Goal: Task Accomplishment & Management: Use online tool/utility

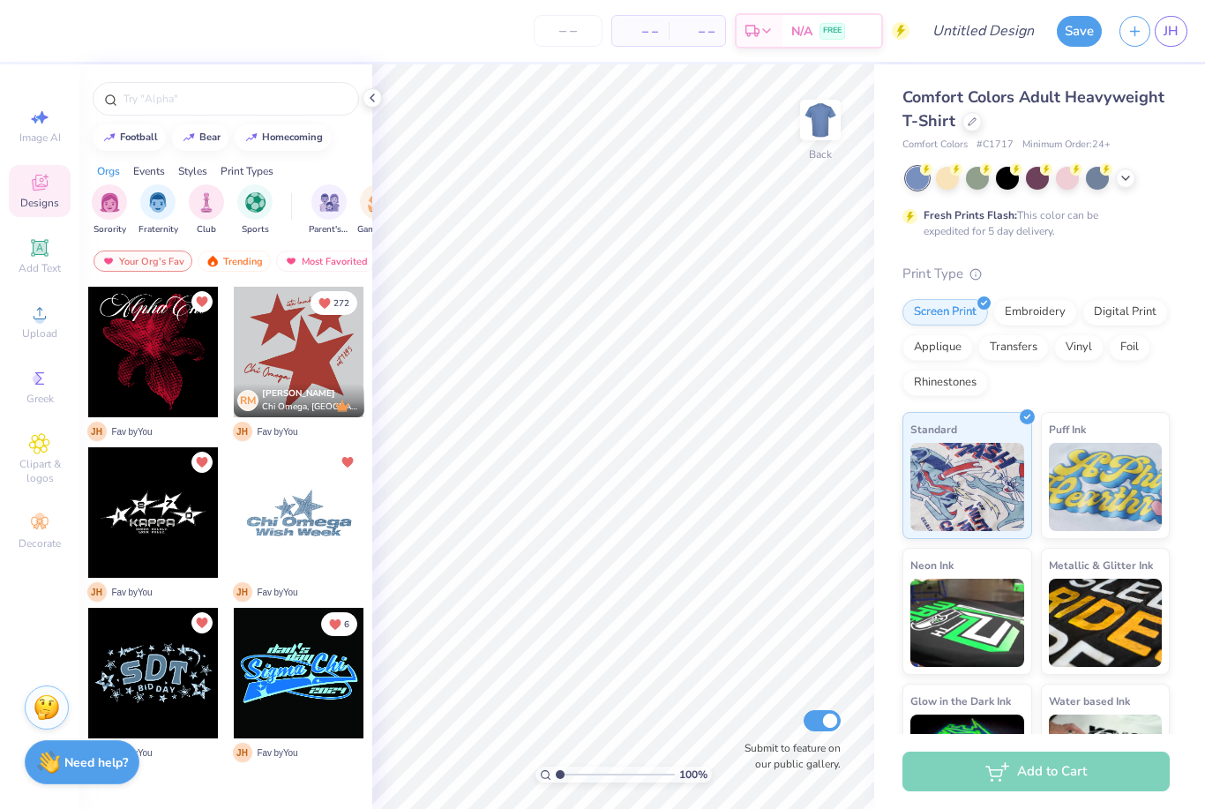
click at [321, 365] on div at bounding box center [299, 352] width 131 height 131
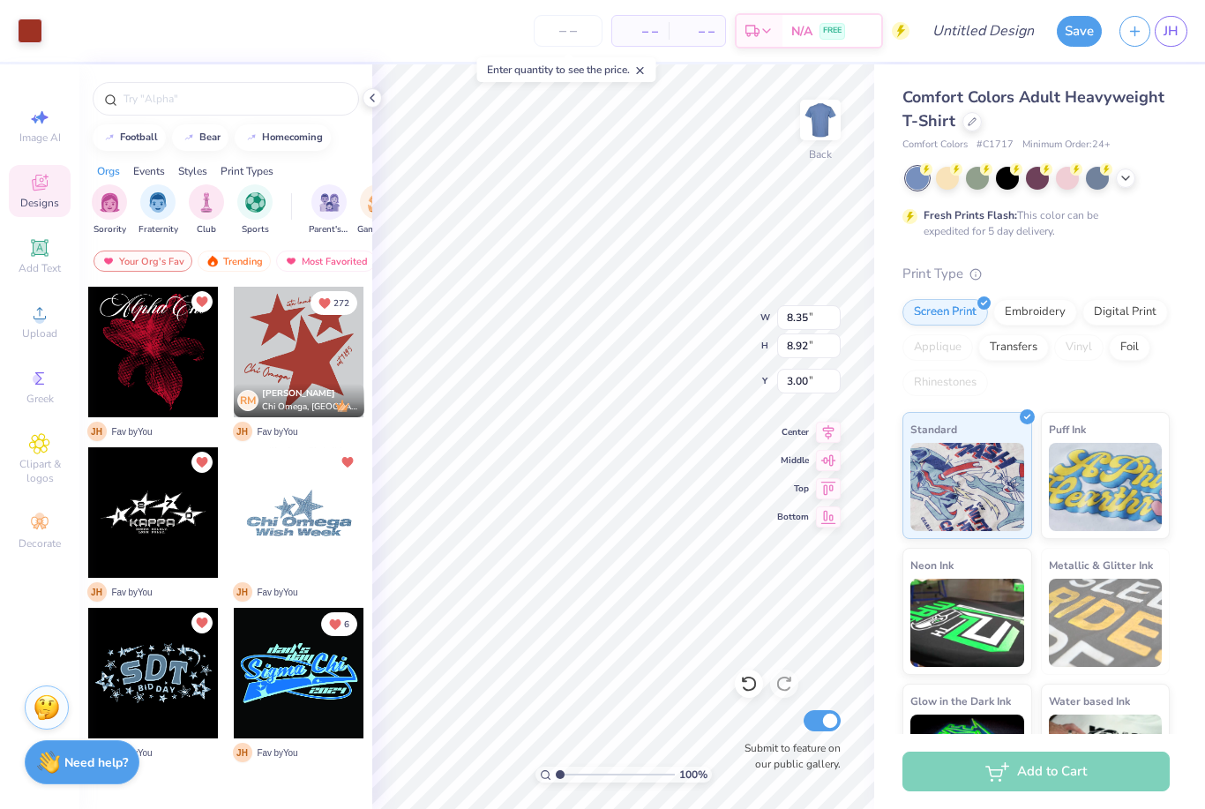
click at [1122, 183] on div at bounding box center [1125, 178] width 19 height 19
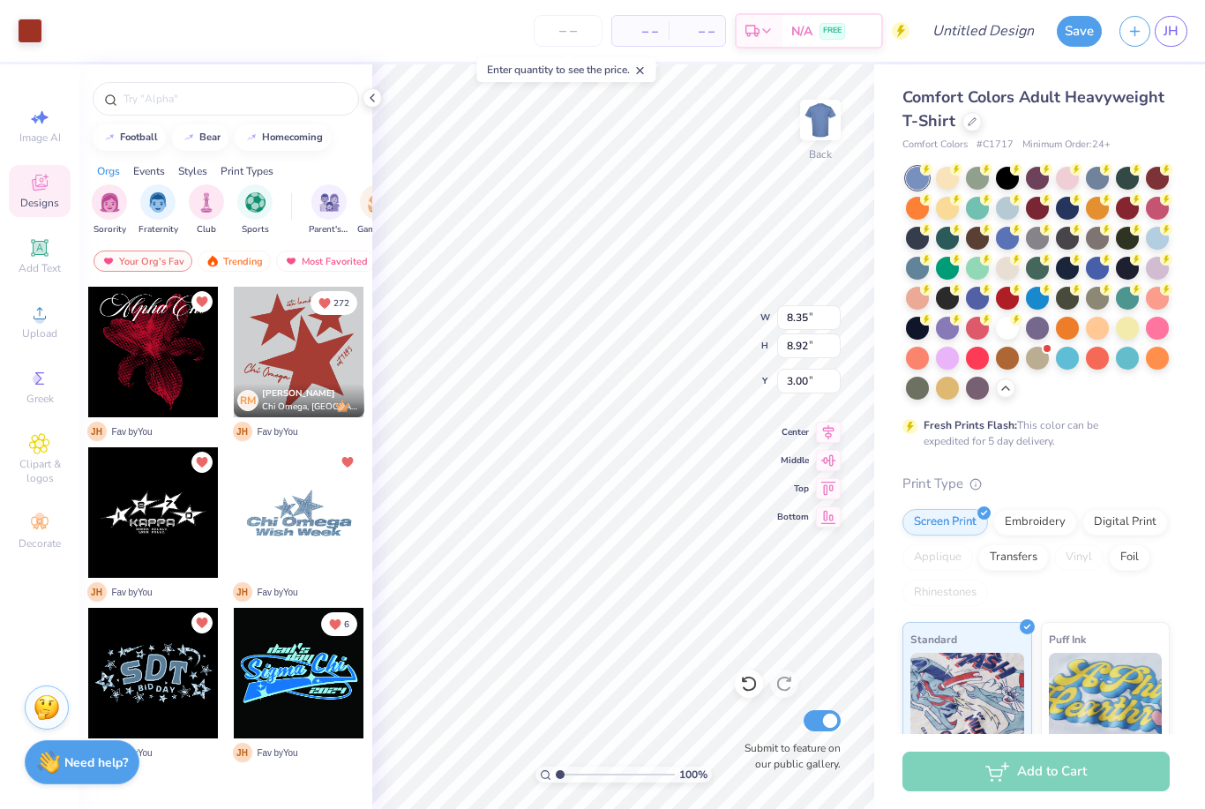
click at [1006, 321] on div at bounding box center [1007, 328] width 23 height 23
type input "1.05"
type input "1.31172673006113"
type input "13.00"
type input "13.89"
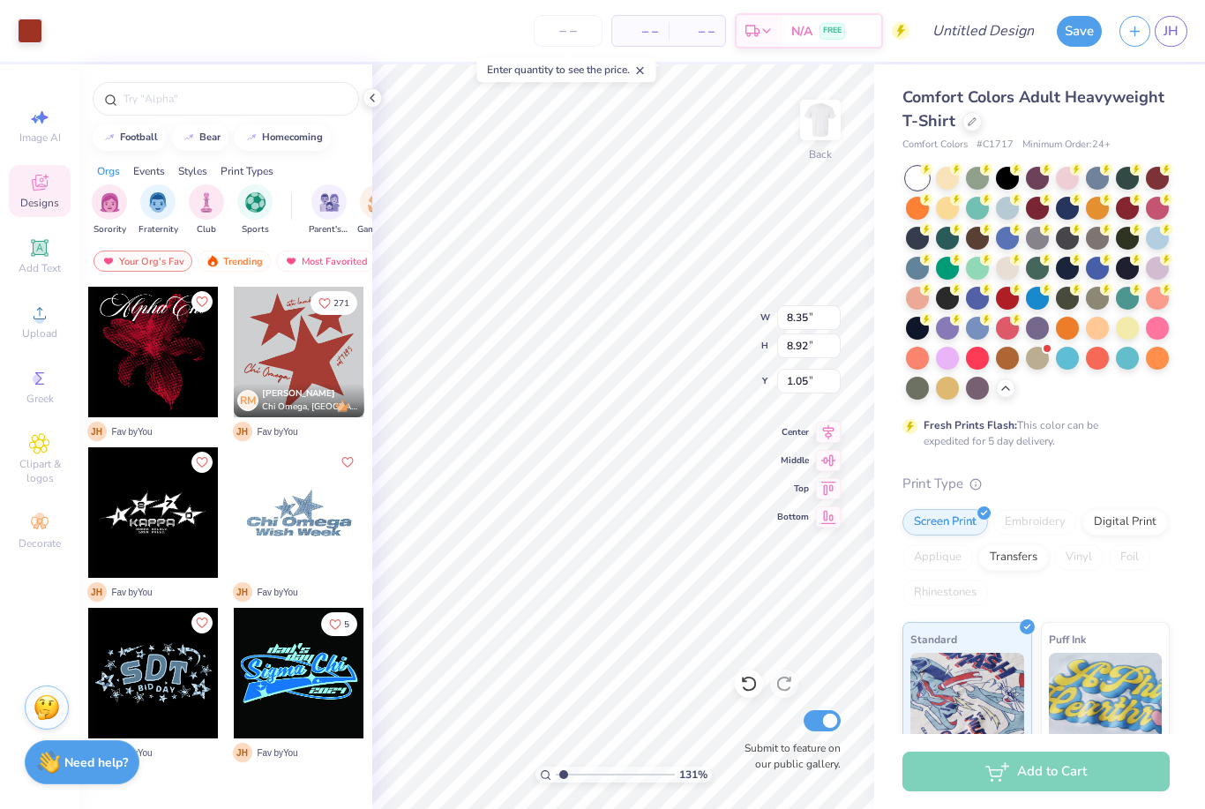
type input "1.06"
type input "1.31172673006113"
type input "1.74"
click at [822, 117] on img at bounding box center [820, 119] width 35 height 35
click at [334, 361] on div at bounding box center [299, 352] width 131 height 131
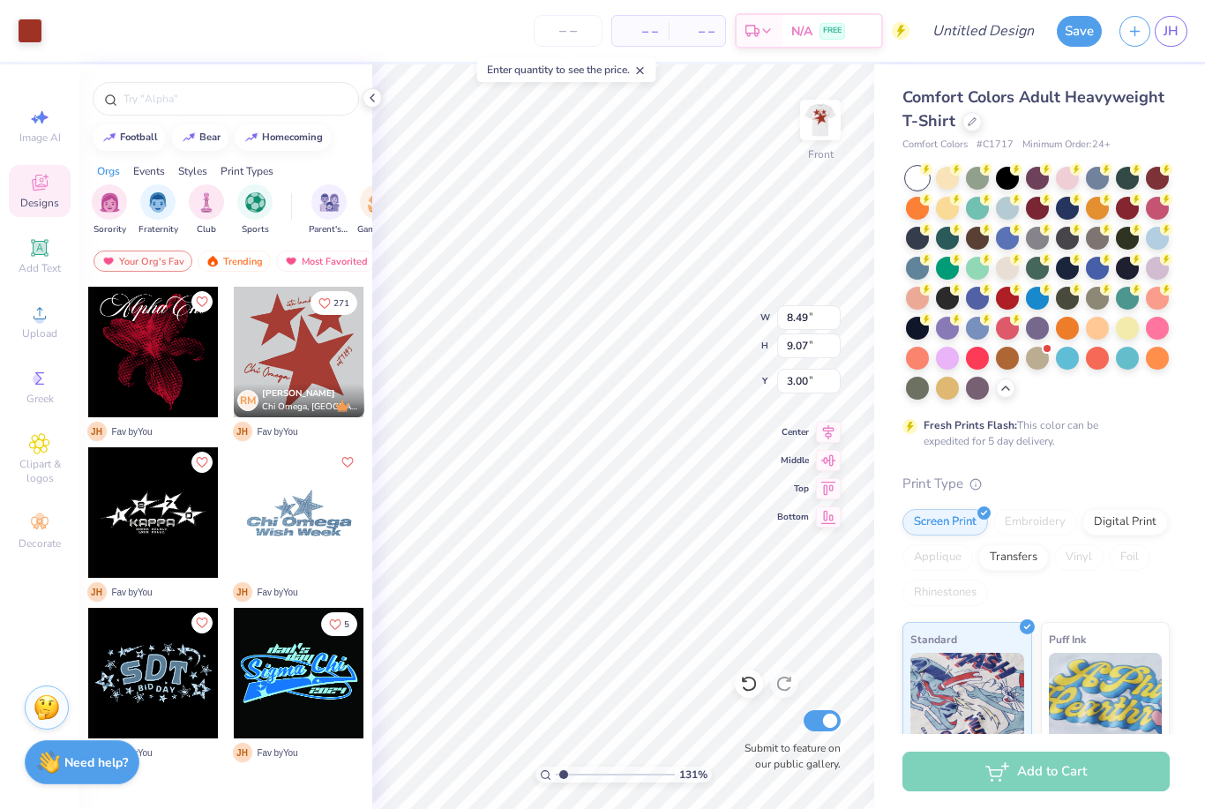
type input "1.31172673006113"
type input "3.73"
type input "1"
type input "14.02"
type input "14.98"
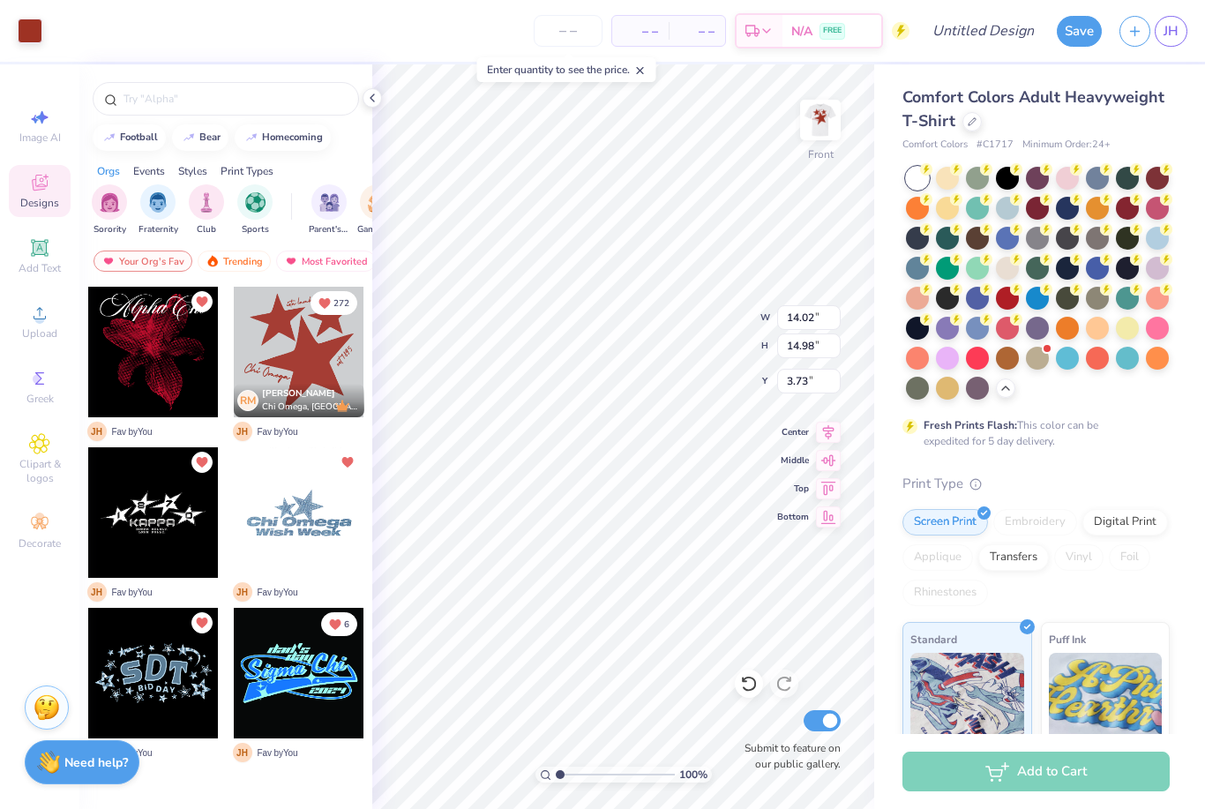
click at [963, 122] on div at bounding box center [972, 121] width 19 height 19
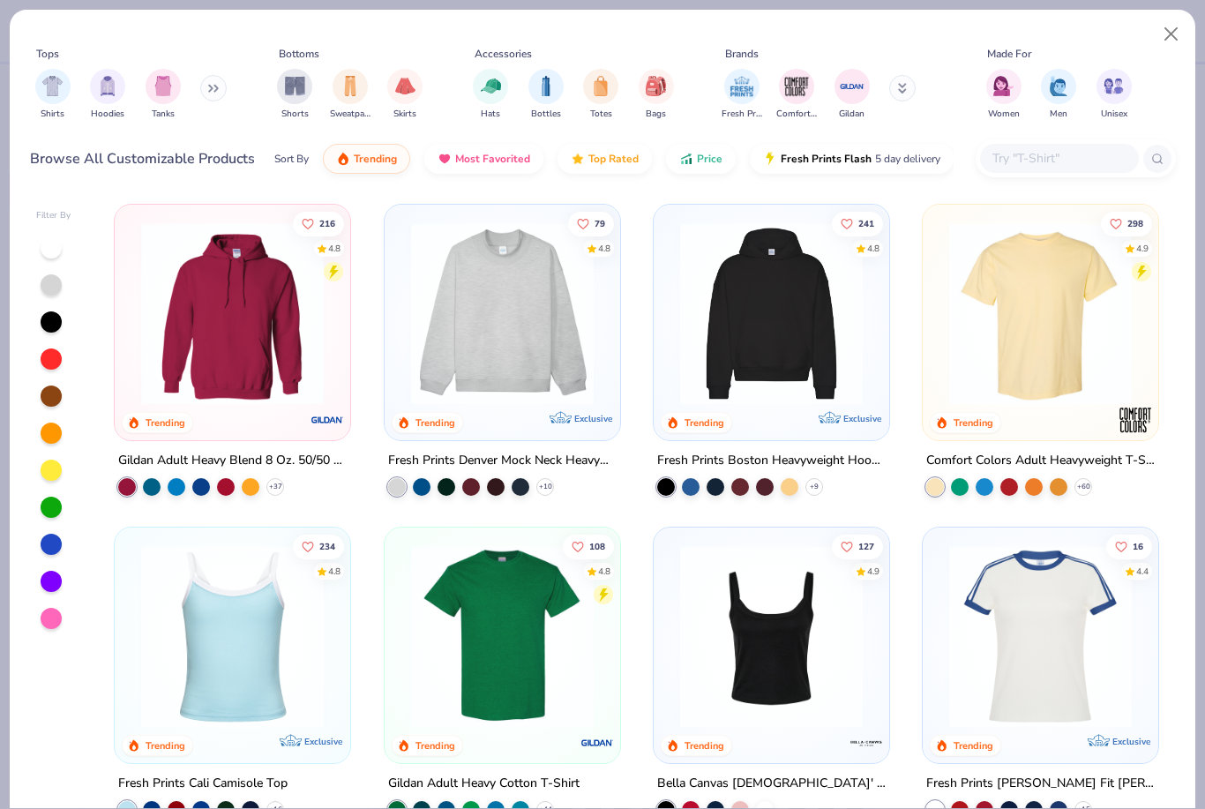
click at [591, 95] on img "filter for Totes" at bounding box center [600, 86] width 19 height 20
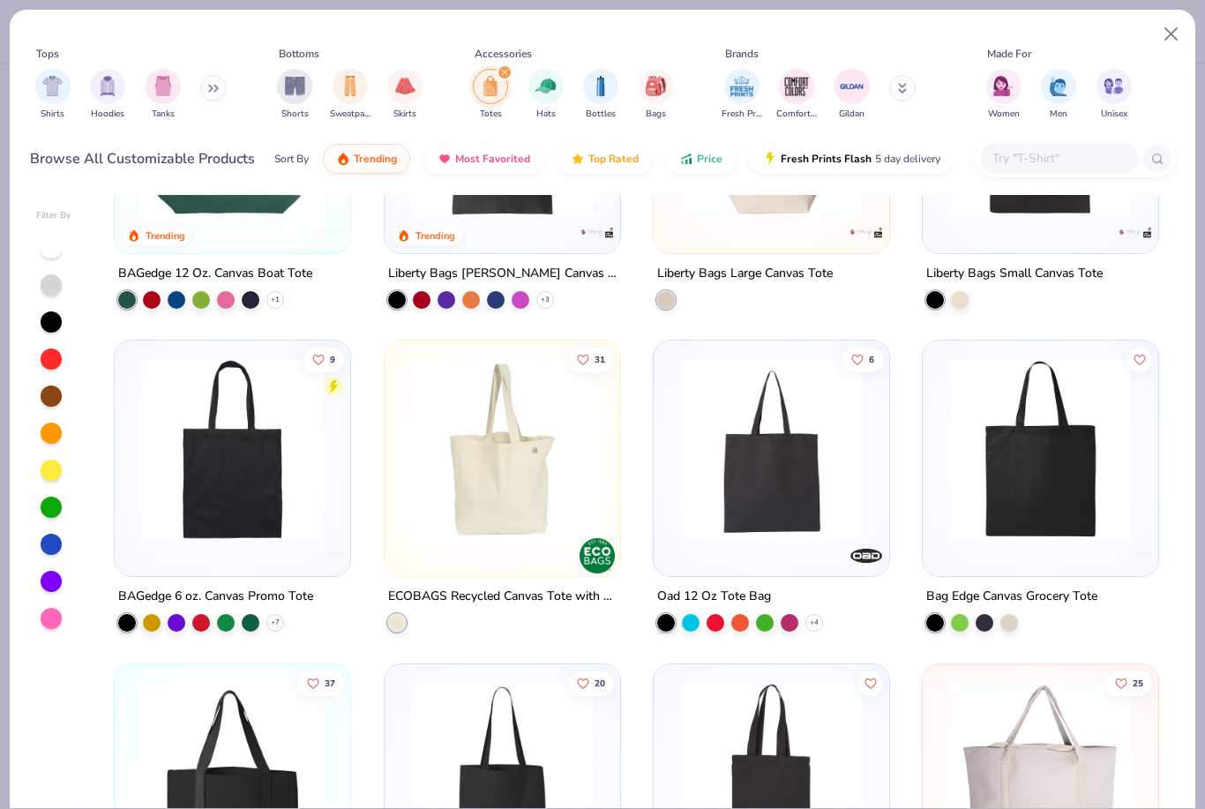
scroll to position [189, 0]
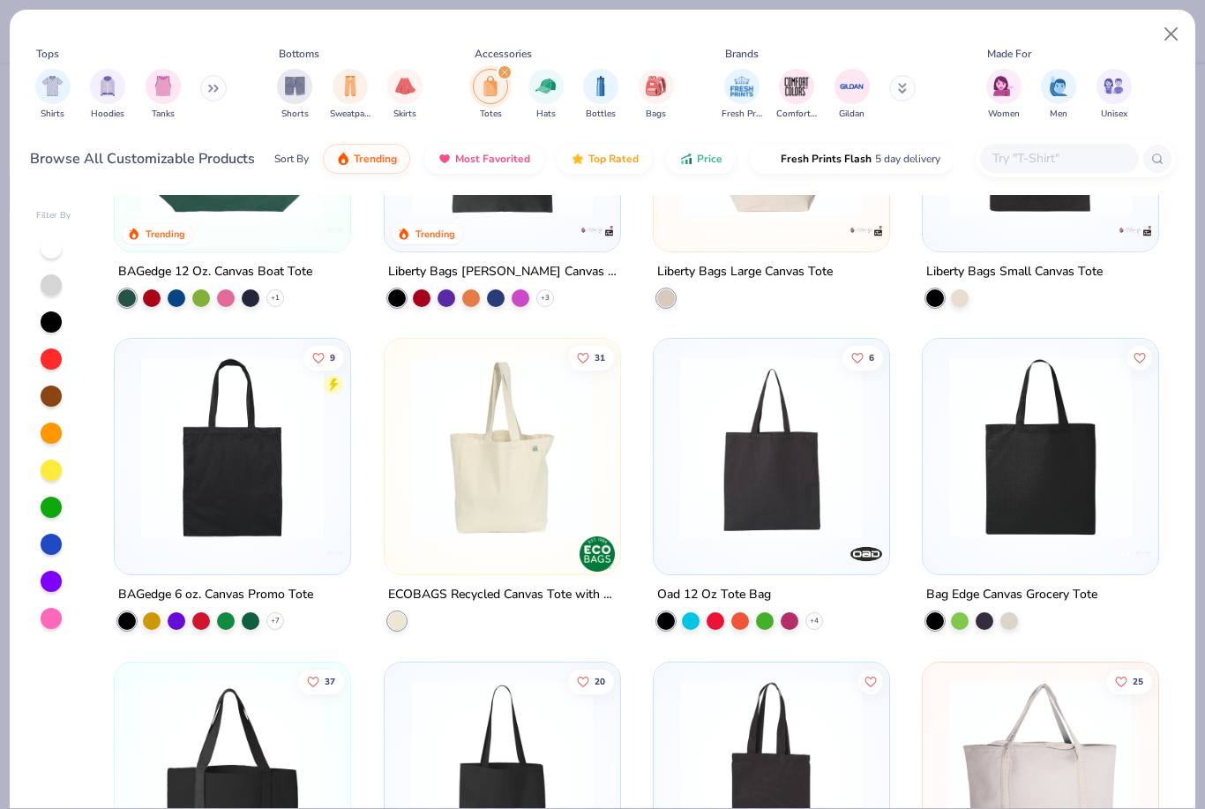
click at [193, 470] on img at bounding box center [232, 448] width 200 height 183
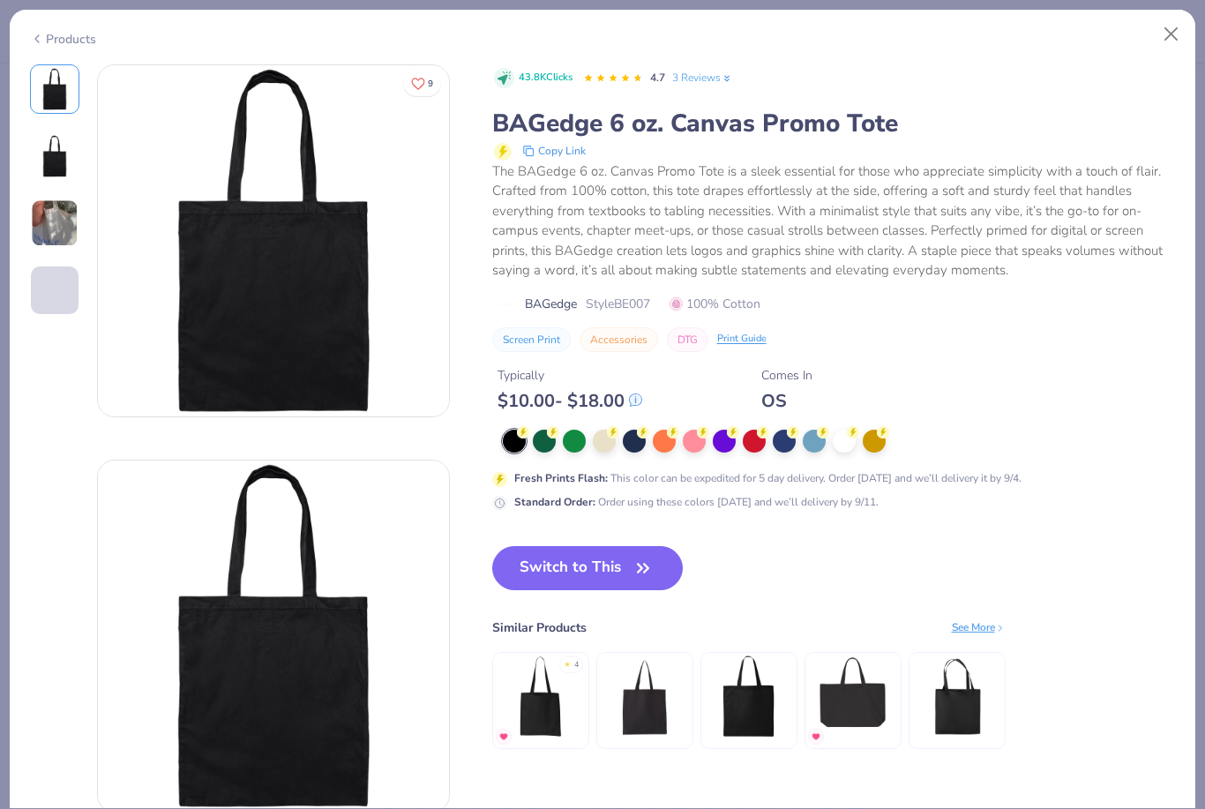
click at [609, 571] on button "Switch to This" at bounding box center [587, 568] width 191 height 44
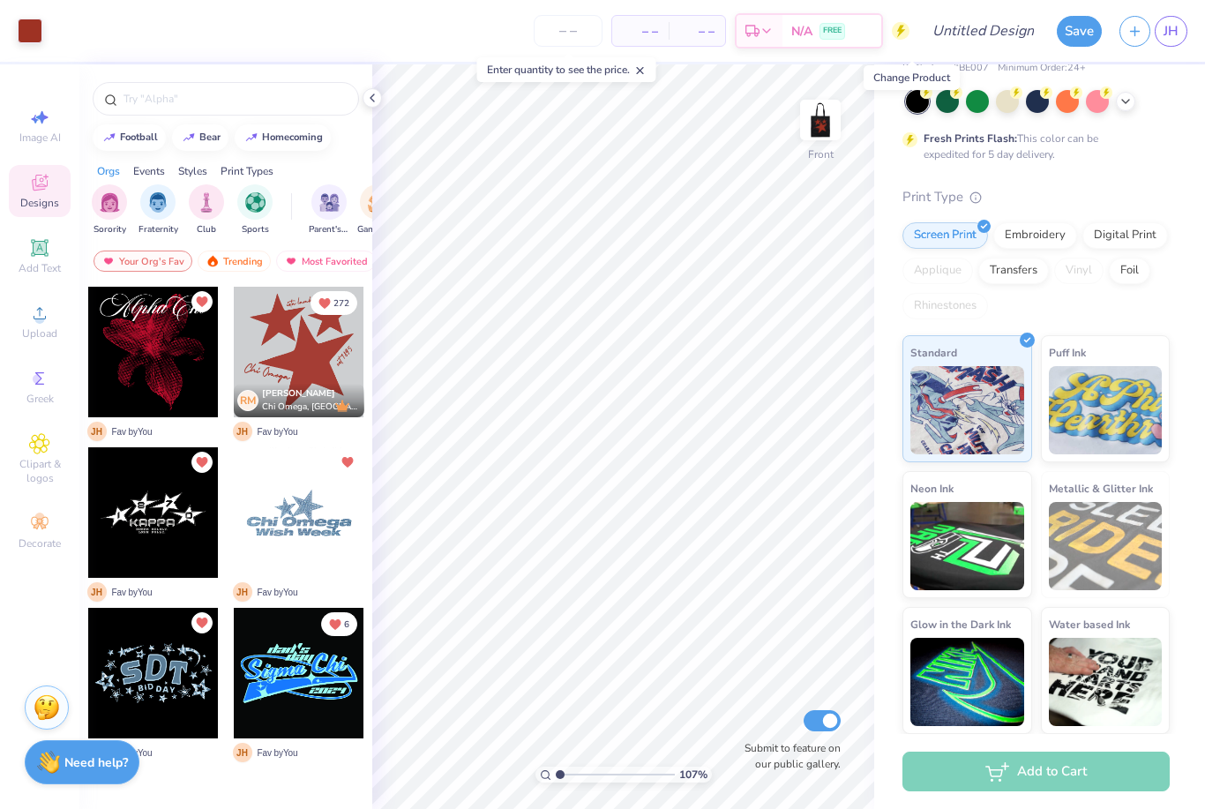
scroll to position [76, 0]
type input "1.06811198344977"
click at [835, 718] on input "Submit to feature on our public gallery." at bounding box center [822, 720] width 37 height 21
checkbox input "false"
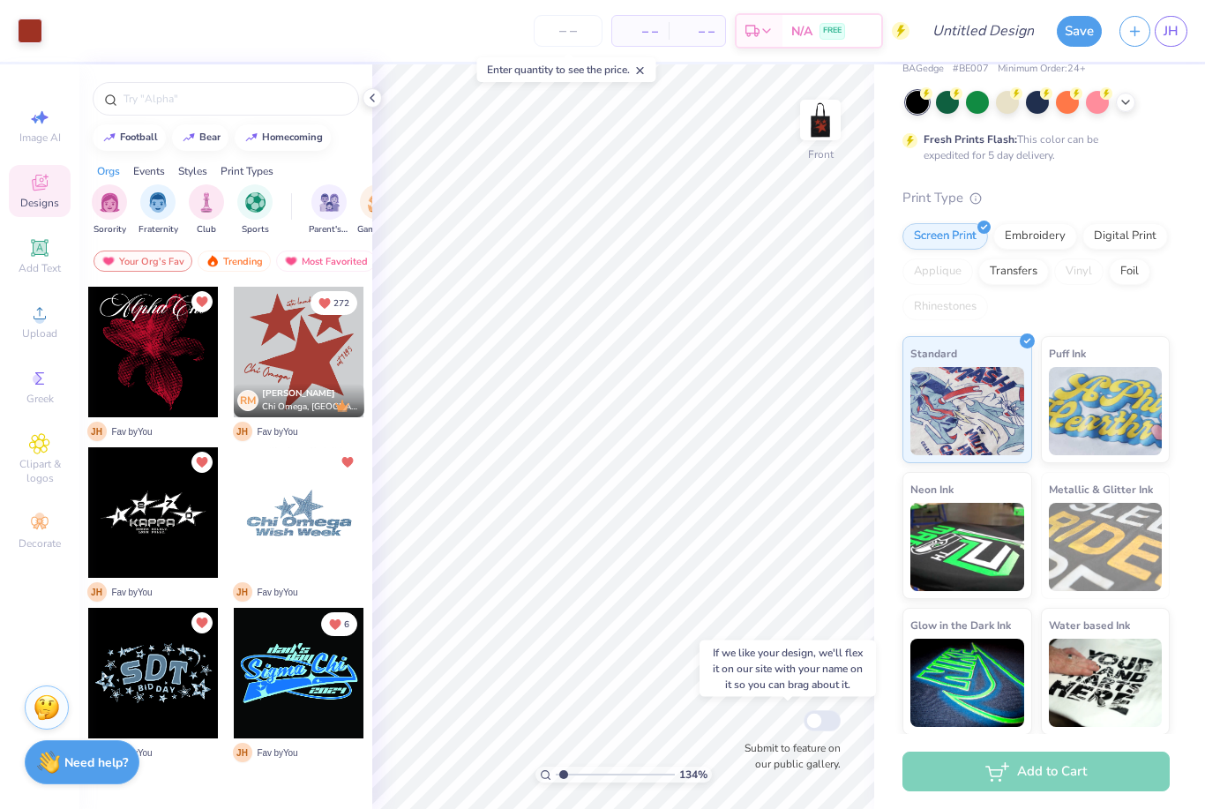
click at [372, 97] on icon at bounding box center [372, 98] width 14 height 14
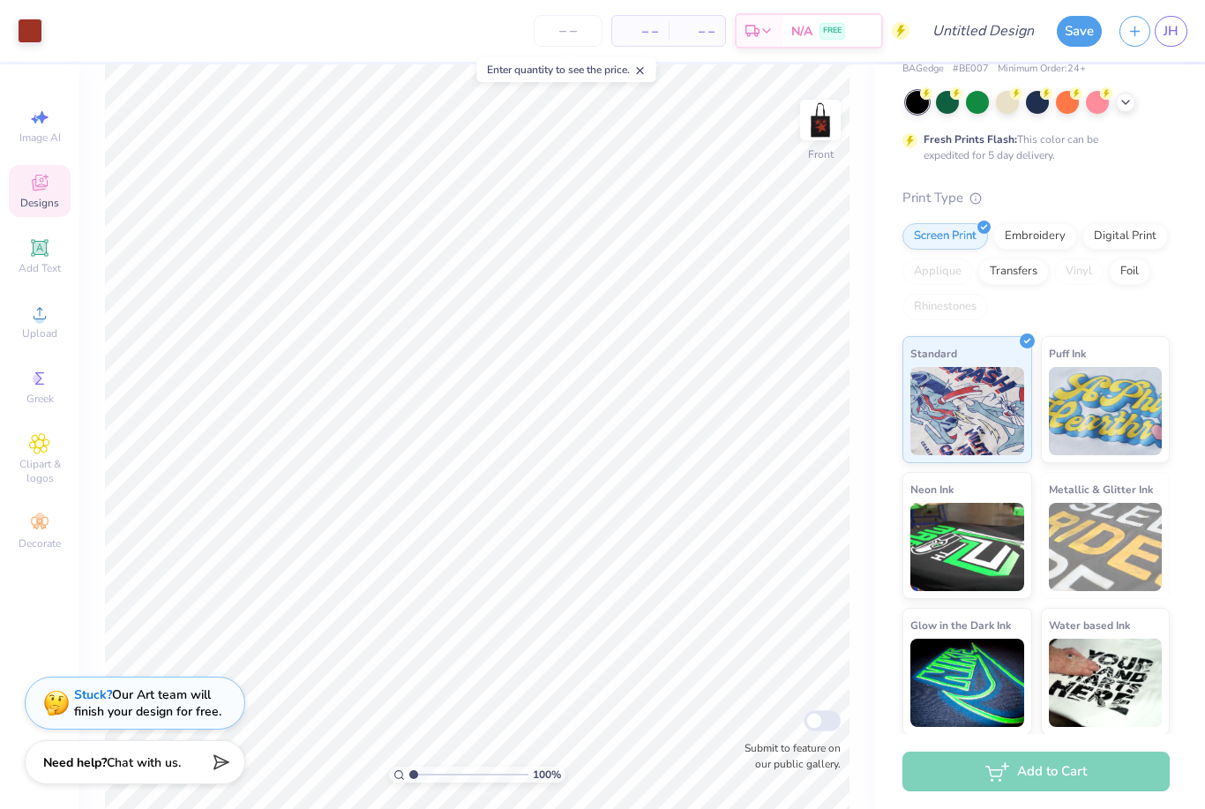
type input "1"
click at [787, 342] on input "10.52" at bounding box center [788, 338] width 64 height 25
click at [777, 370] on div "100 % Front W 15.52 15.52 " H 11.25 11.25 " Match to [GEOGRAPHIC_DATA] Middle T…" at bounding box center [476, 436] width 795 height 745
type input "10.52"
click at [766, 324] on input "10.52" at bounding box center [788, 319] width 64 height 25
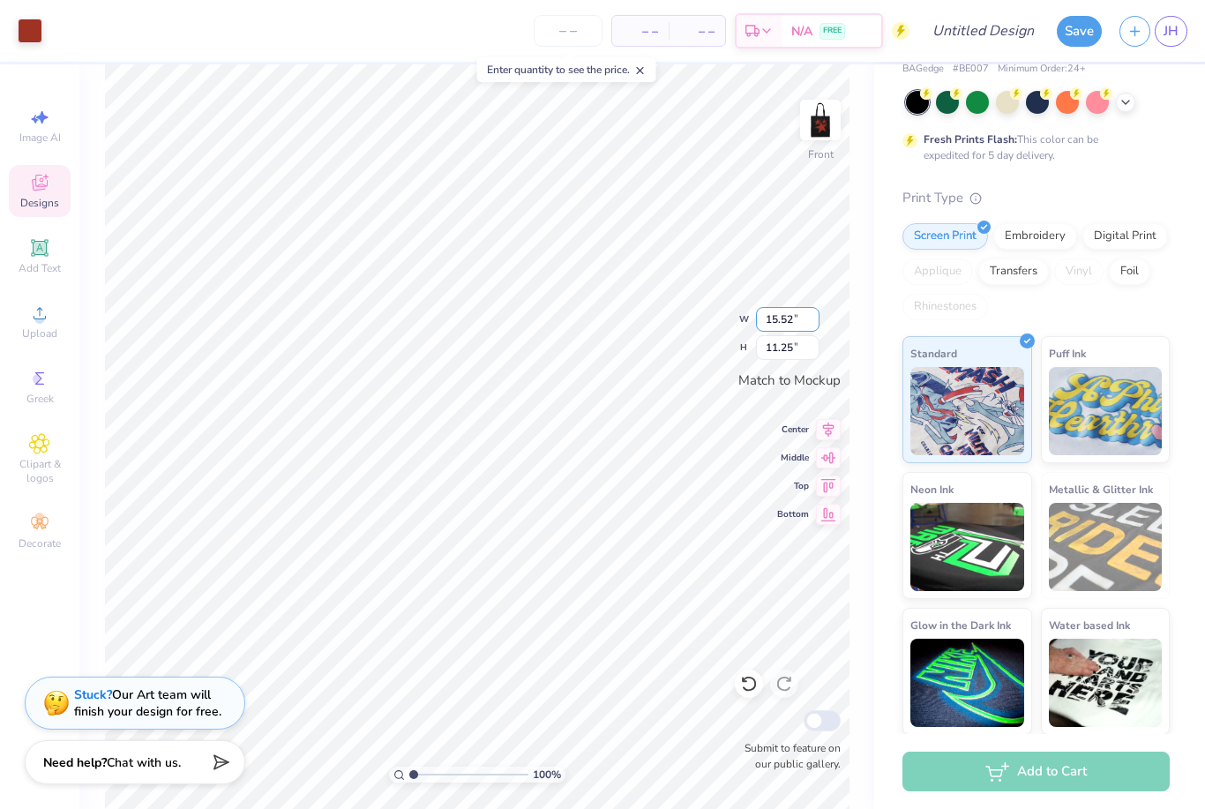
type input "15.52"
click at [784, 347] on input "11.25" at bounding box center [788, 347] width 64 height 25
click at [1162, 402] on img at bounding box center [1106, 411] width 114 height 88
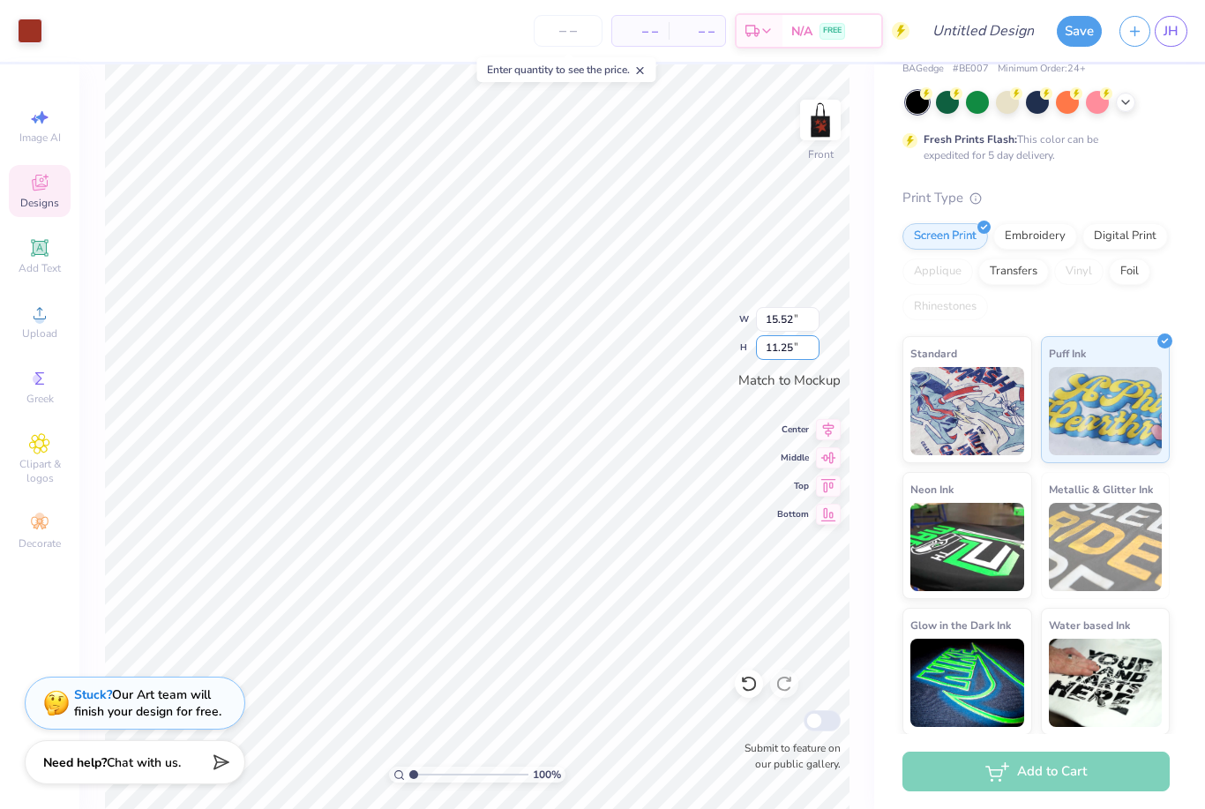
click at [784, 357] on input "11.25" at bounding box center [788, 347] width 64 height 25
type input "16.25"
click at [1120, 105] on icon at bounding box center [1126, 102] width 14 height 14
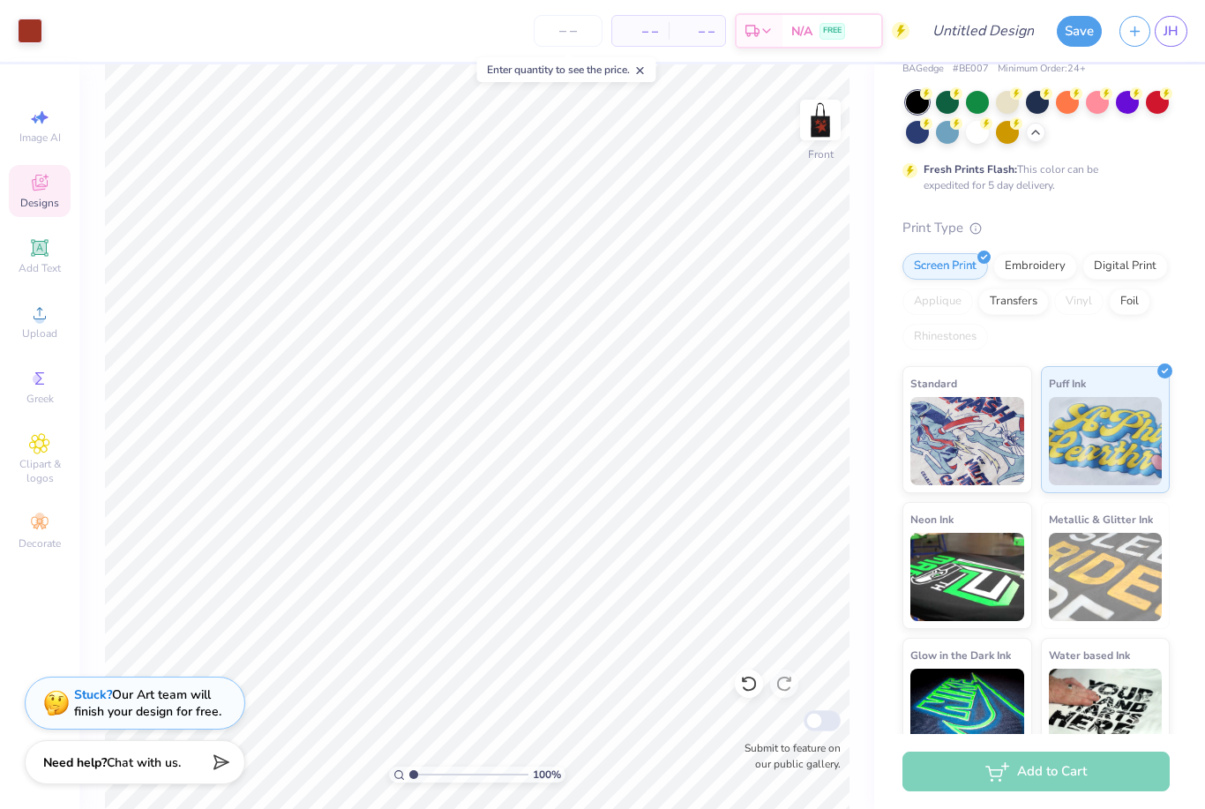
click at [976, 130] on div at bounding box center [977, 132] width 23 height 23
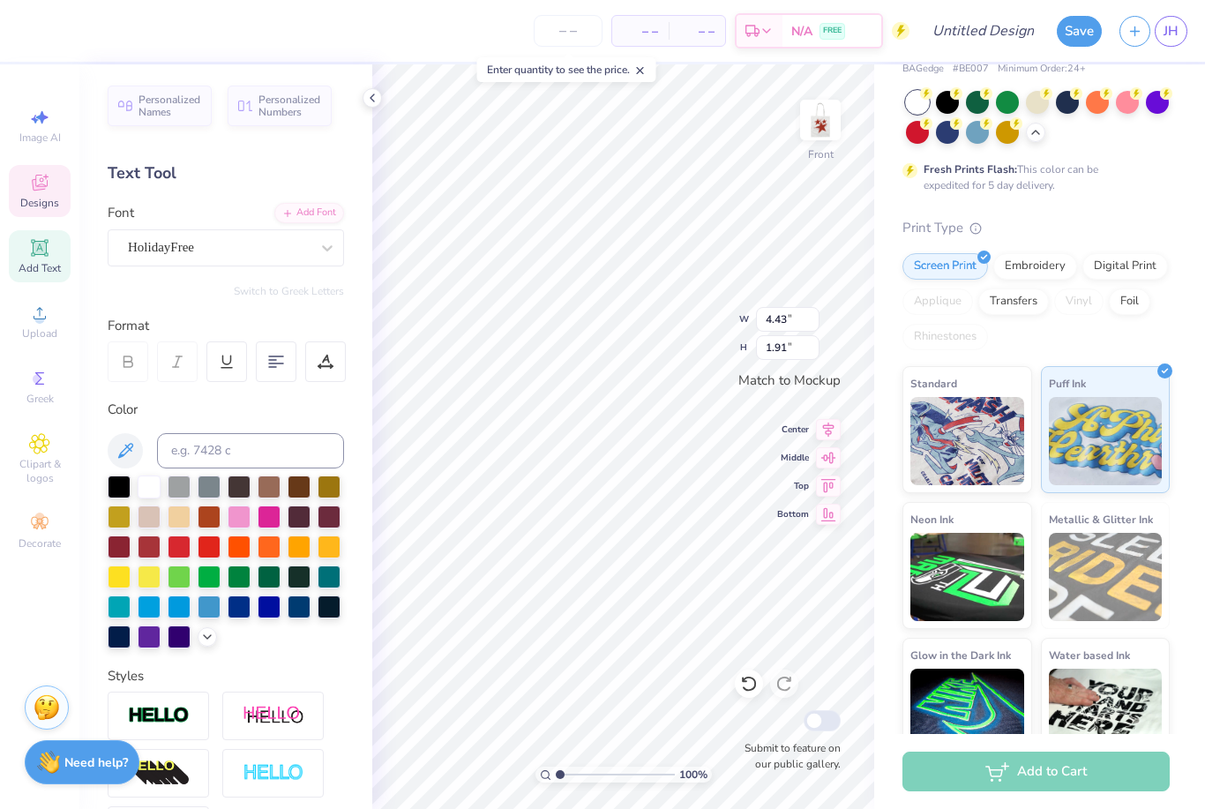
scroll to position [1, 4]
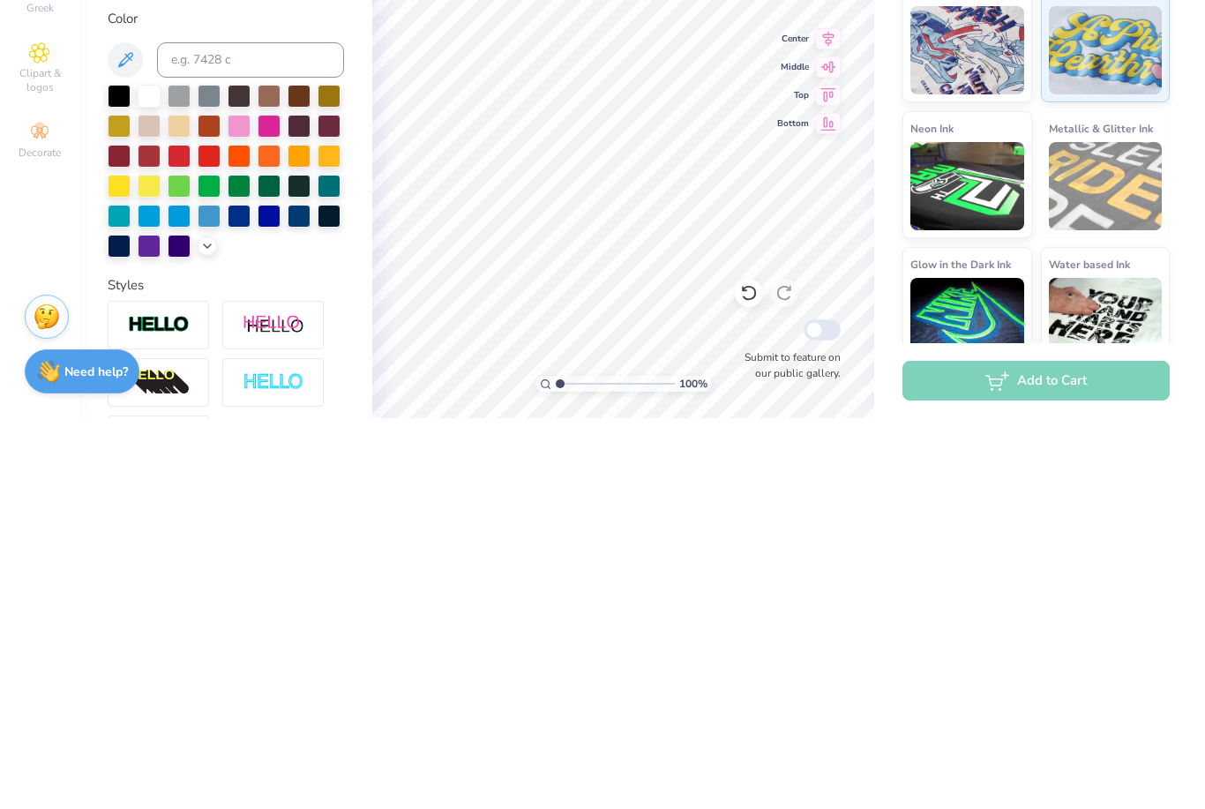
type textarea "KSa"
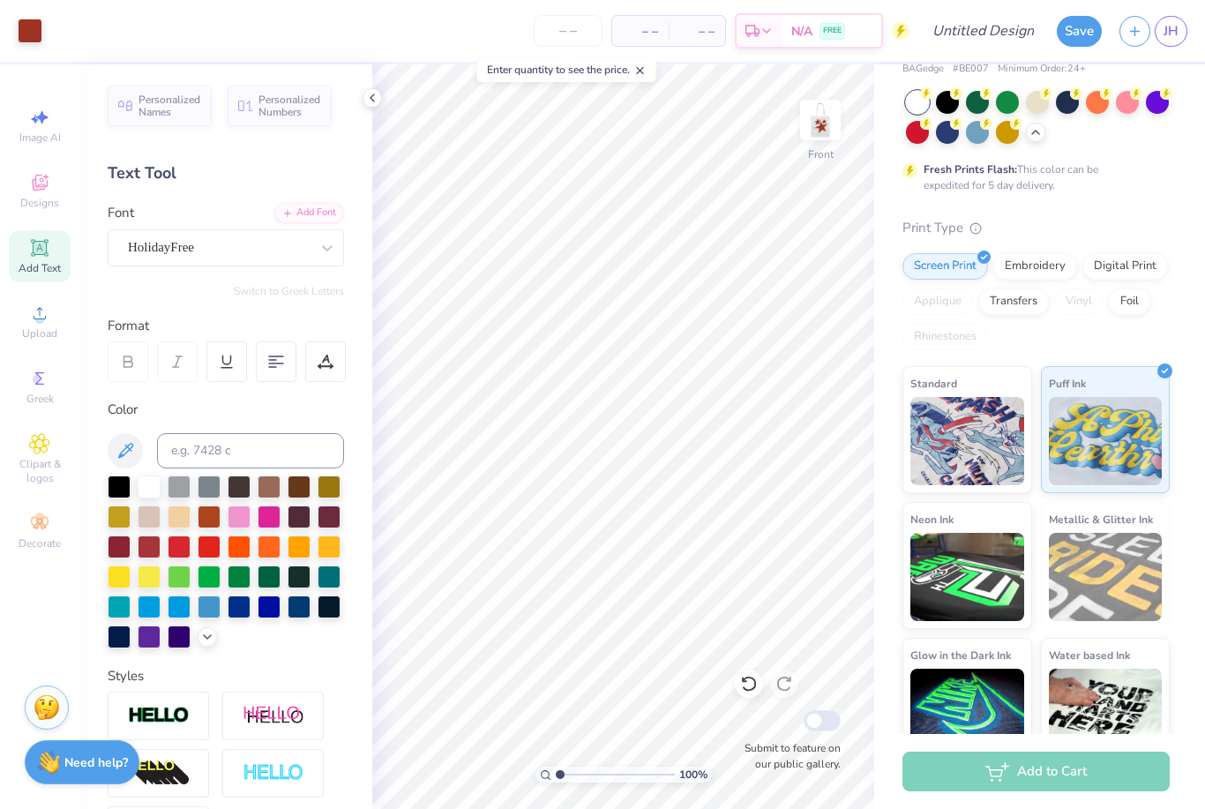
click at [1158, 199] on div "BAGedge 6 oz. Canvas Promo Tote BAGedge # BE007 Minimum Order: 24 + Fresh Print…" at bounding box center [1036, 387] width 267 height 755
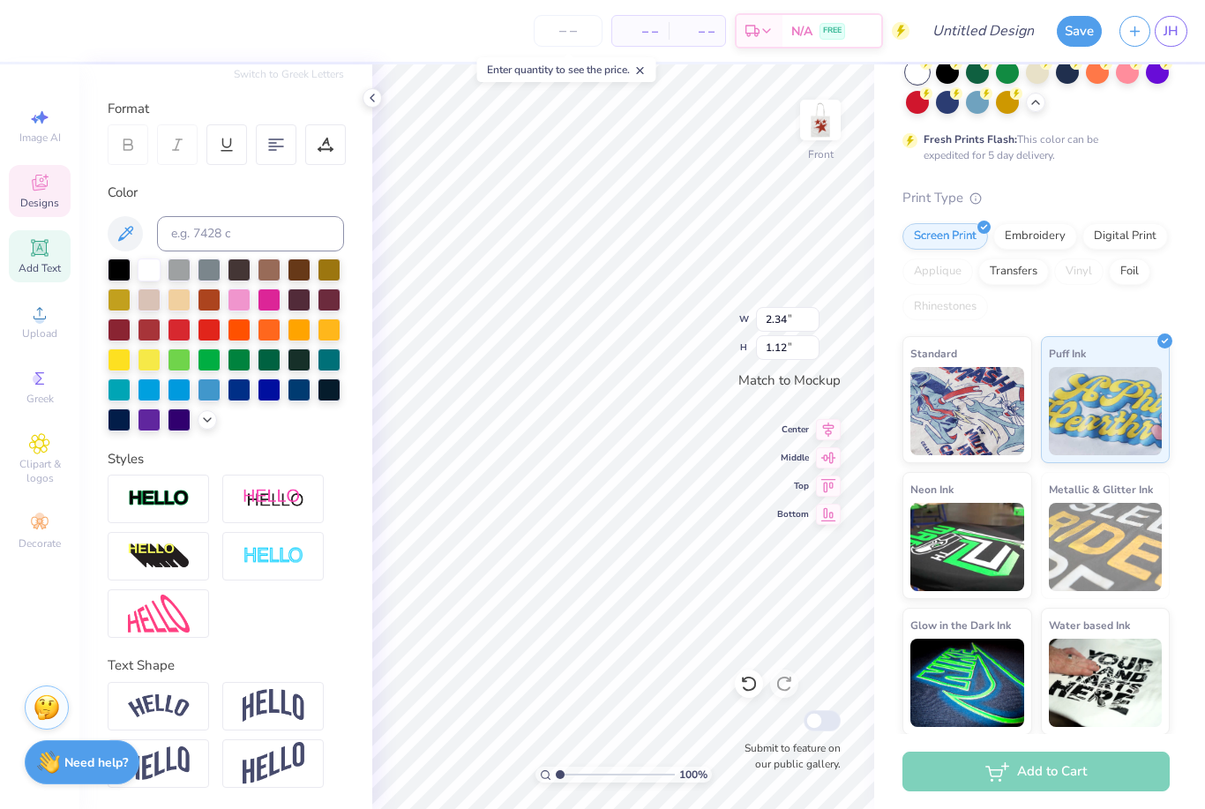
scroll to position [1, 0]
type textarea "KSA"
type textarea "i"
click at [136, 696] on img at bounding box center [159, 707] width 62 height 24
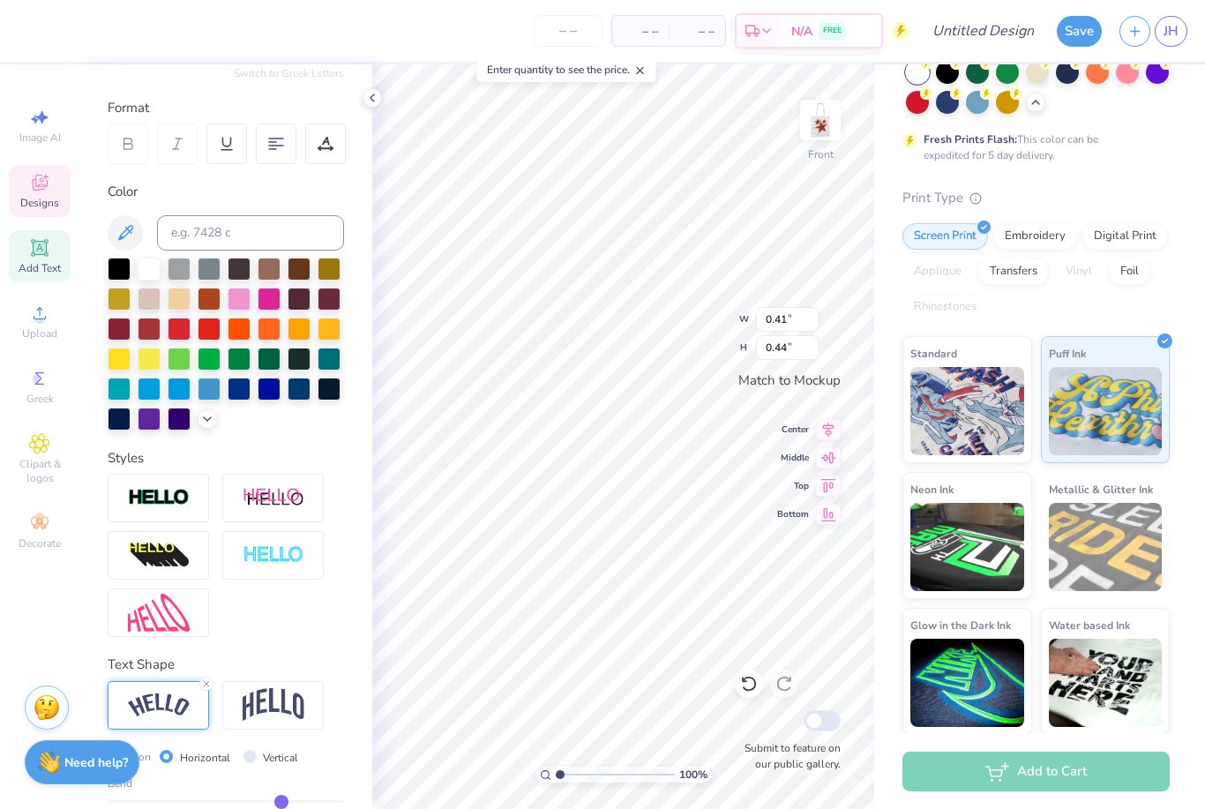
click at [749, 689] on icon at bounding box center [749, 684] width 18 height 18
type input "0.24"
type input "0.41"
click at [752, 676] on icon at bounding box center [749, 684] width 18 height 18
type input "3.05"
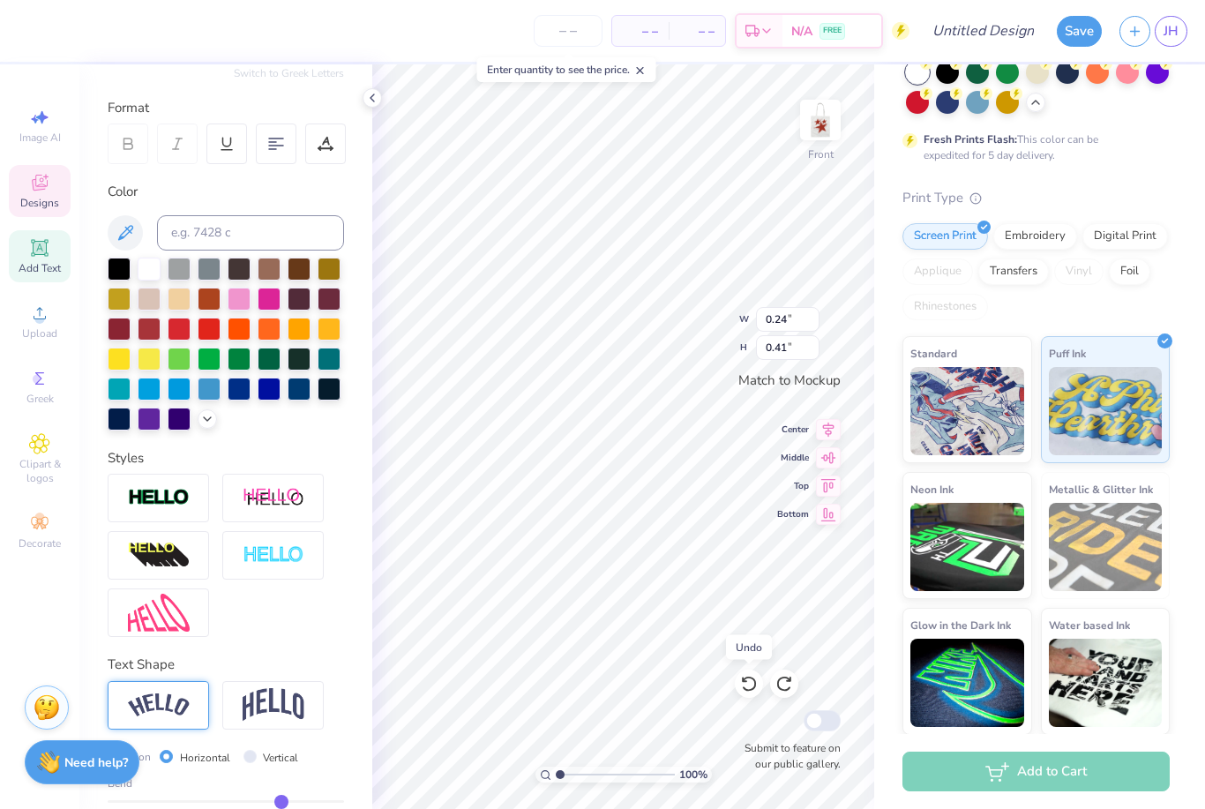
type input "1.19"
type textarea "i"
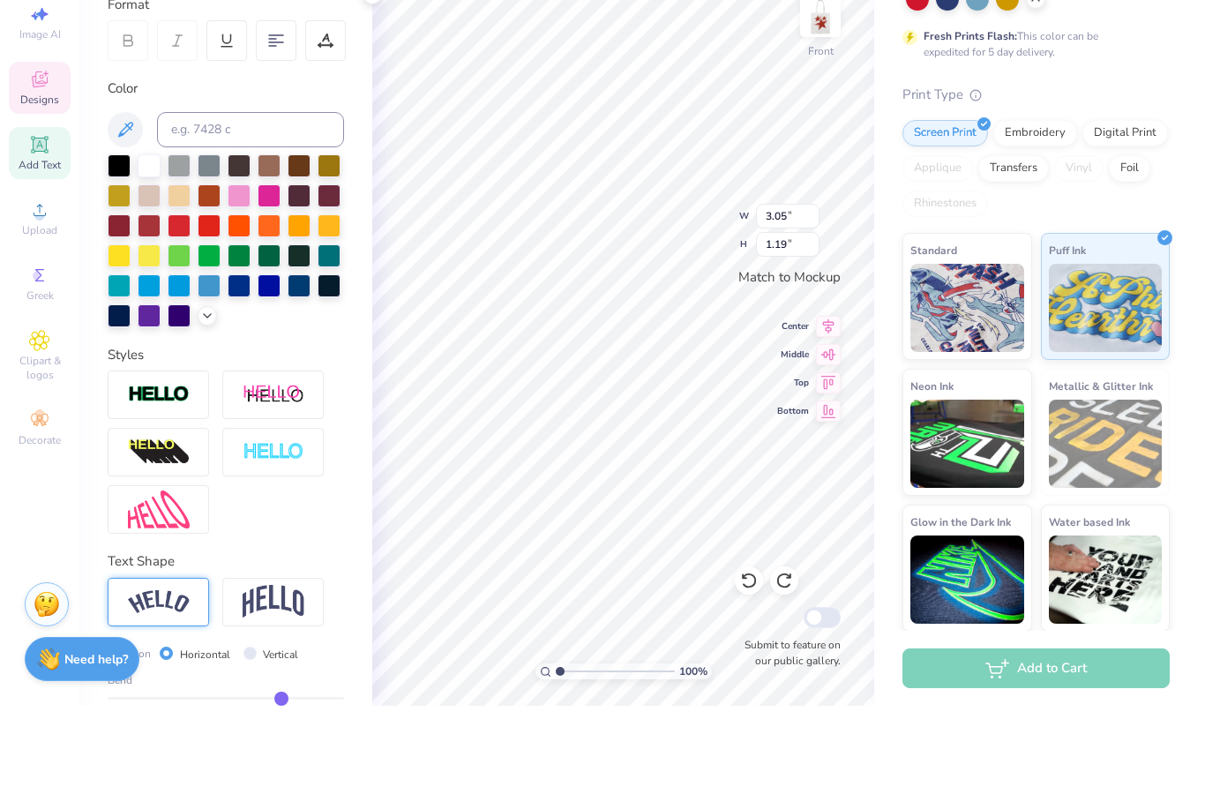
type textarea "Baylor"
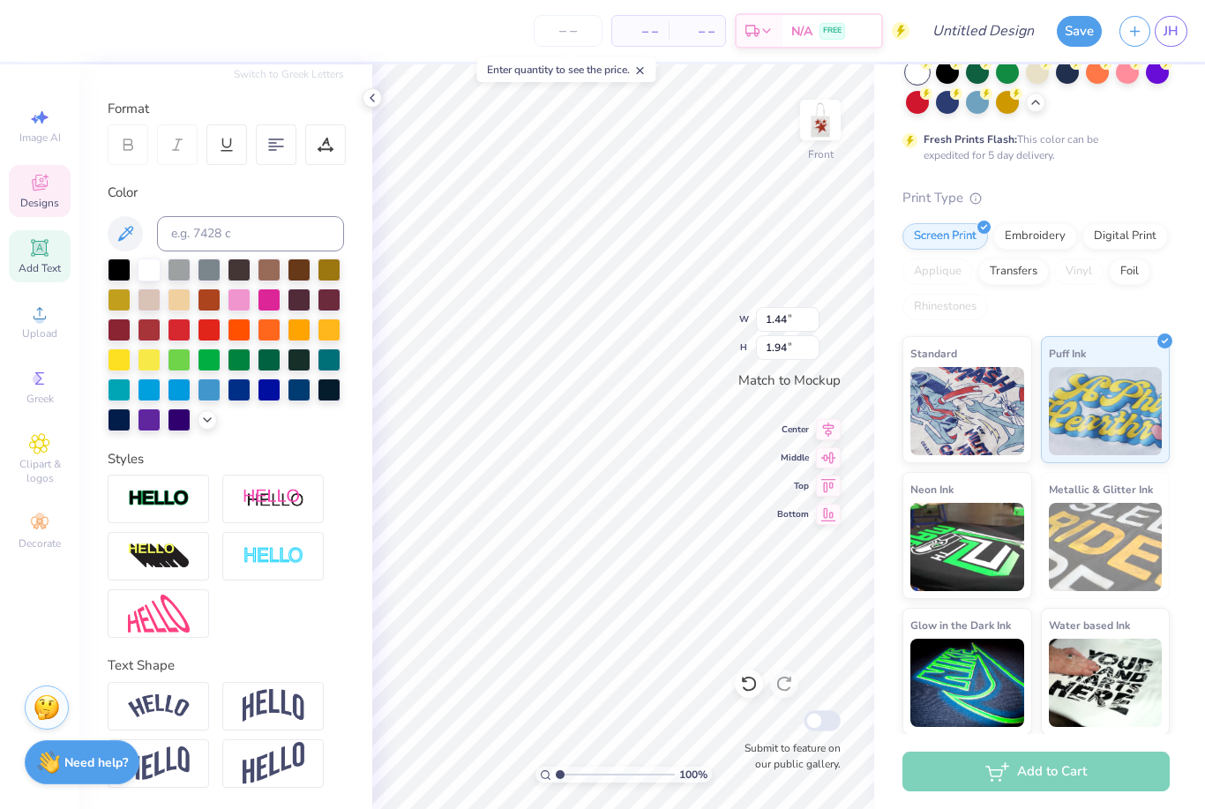
scroll to position [1, 1]
type textarea "t25 26"
